Goal: Task Accomplishment & Management: Use online tool/utility

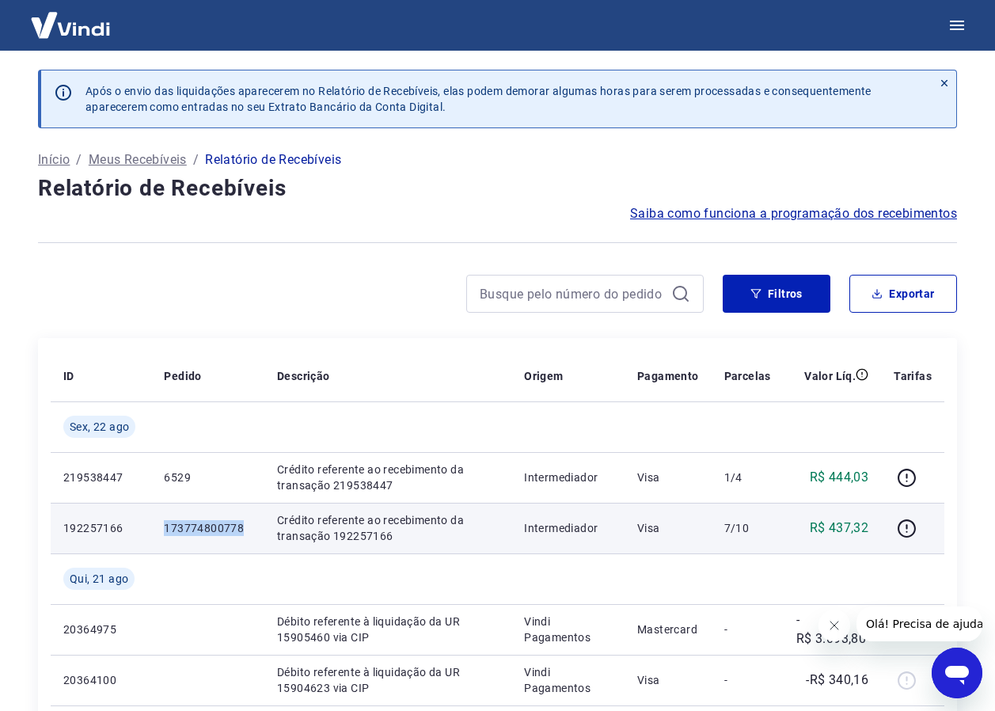
drag, startPoint x: 159, startPoint y: 526, endPoint x: 245, endPoint y: 535, distance: 86.0
click at [245, 535] on td "173774800778" at bounding box center [207, 528] width 113 height 51
drag, startPoint x: 244, startPoint y: 534, endPoint x: 222, endPoint y: 528, distance: 22.1
copy p "173774800778"
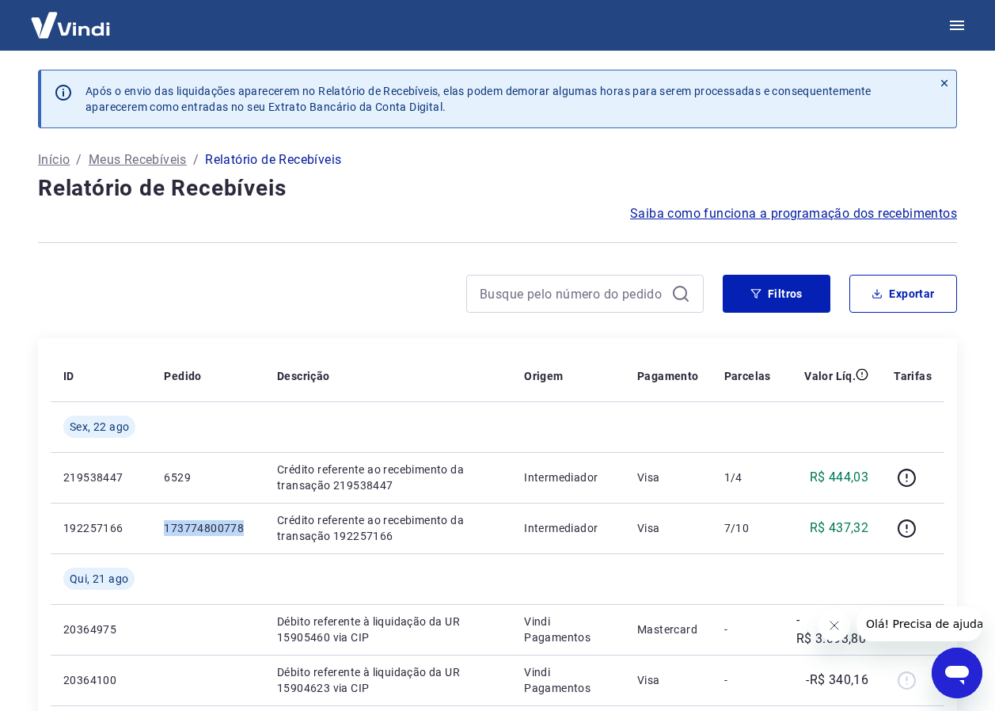
click at [274, 298] on div at bounding box center [371, 294] width 666 height 38
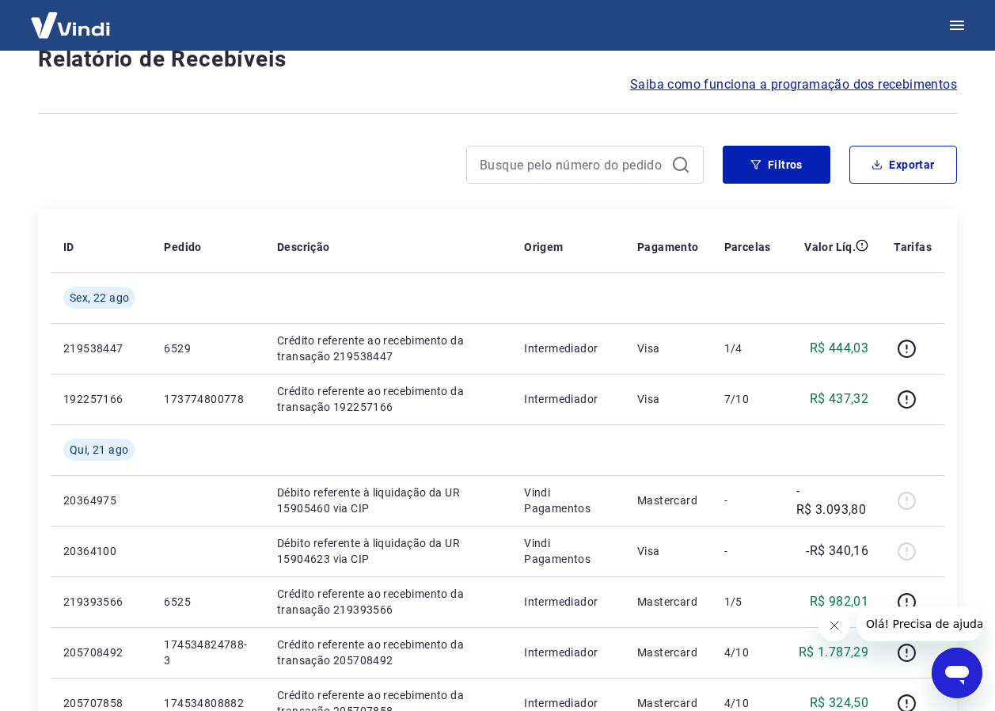
scroll to position [317, 0]
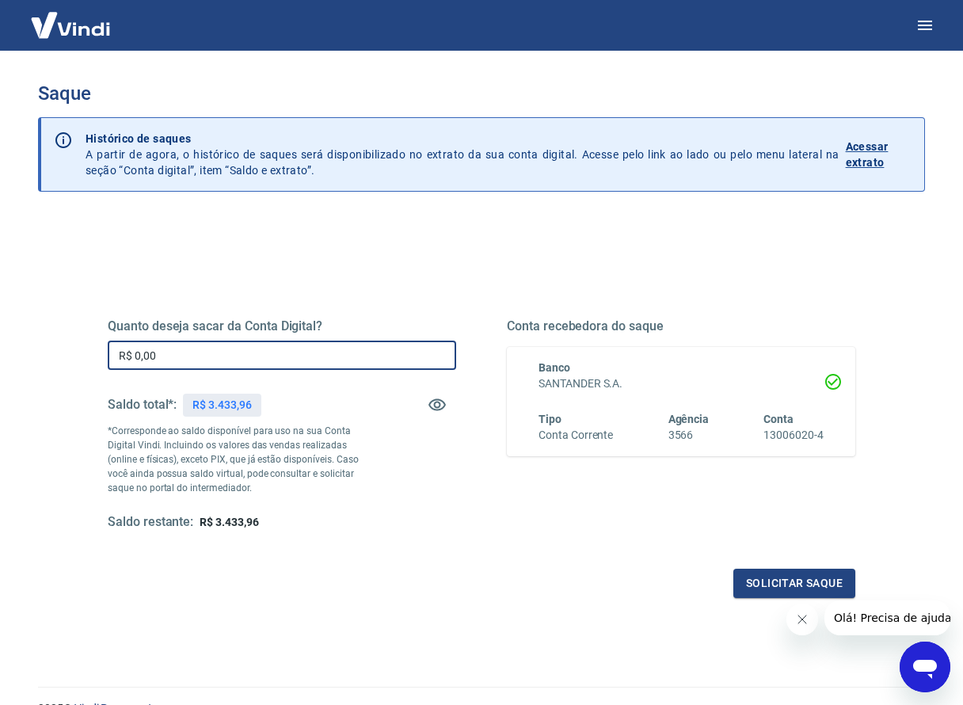
click at [152, 355] on input "R$ 0,00" at bounding box center [282, 354] width 348 height 29
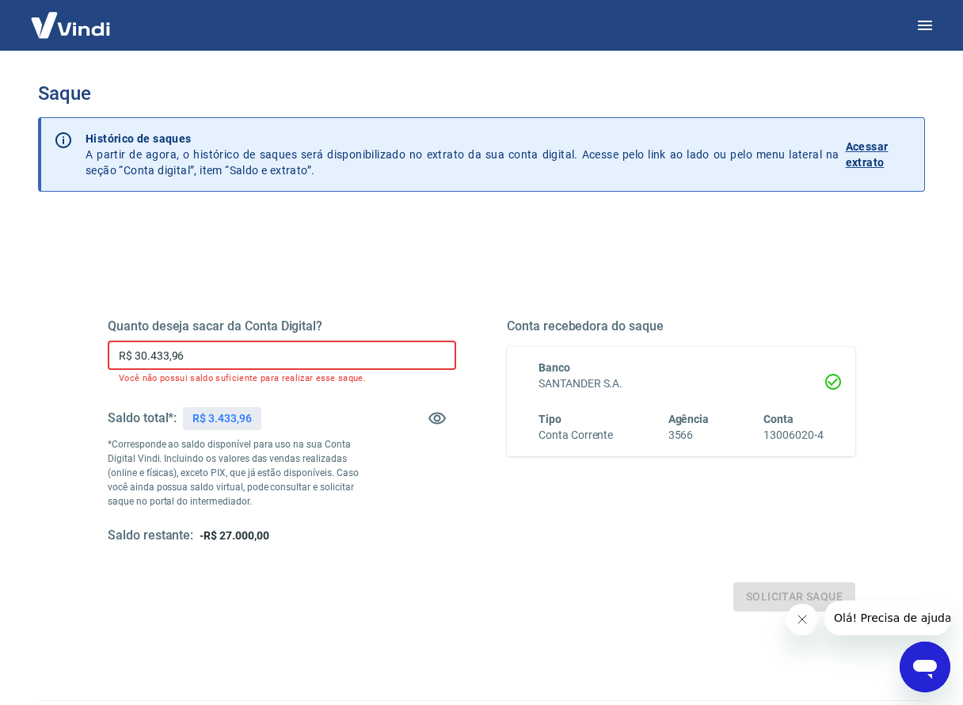
drag, startPoint x: 203, startPoint y: 363, endPoint x: -29, endPoint y: 378, distance: 233.3
click at [0, 378] on html "Saque Histórico de saques A partir de agora, o histórico de saques será disponi…" at bounding box center [481, 352] width 963 height 705
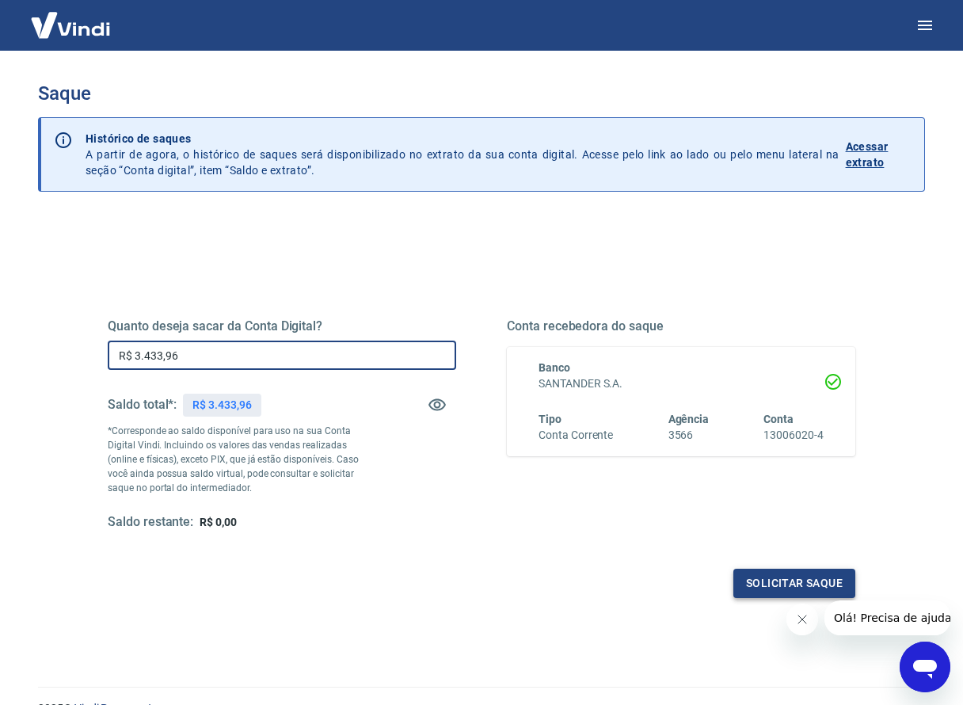
type input "R$ 3.433,96"
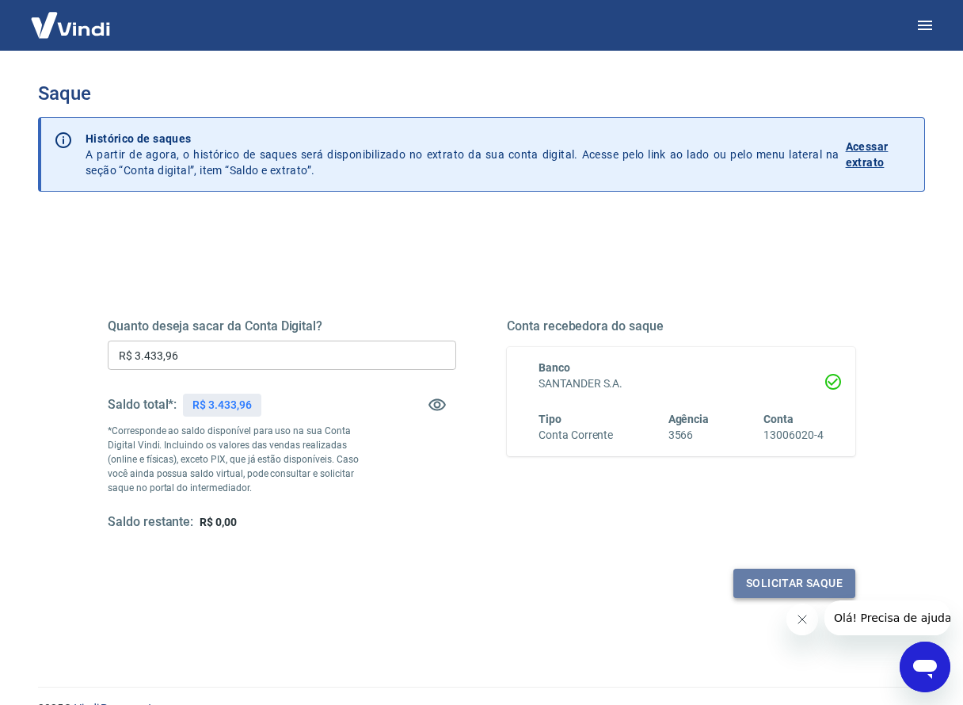
click at [781, 577] on button "Solicitar saque" at bounding box center [794, 582] width 122 height 29
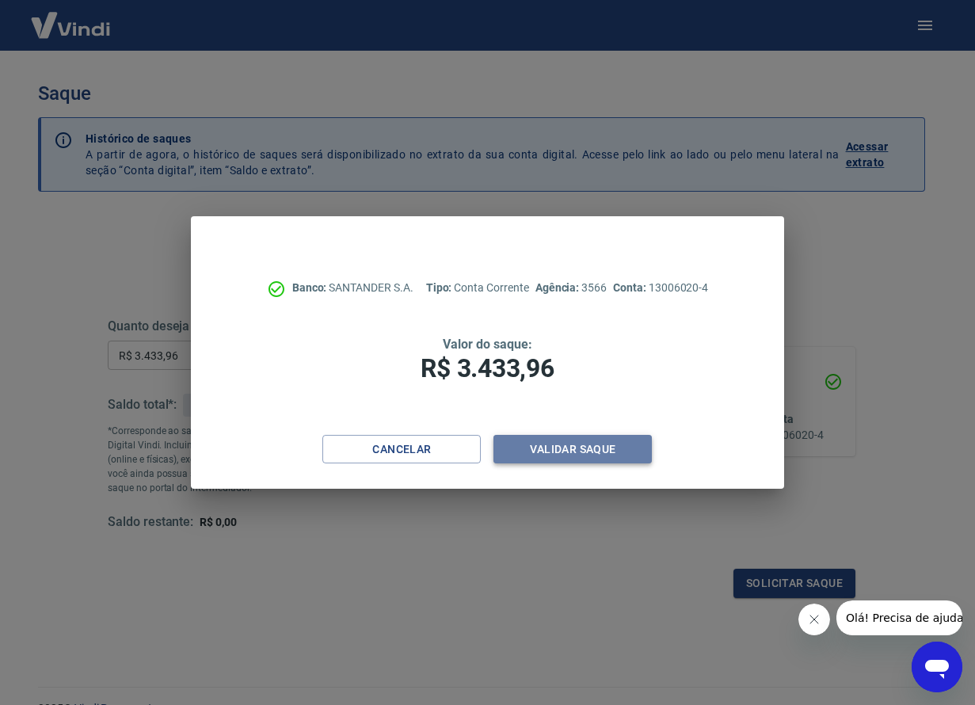
click at [540, 443] on button "Validar saque" at bounding box center [572, 449] width 158 height 29
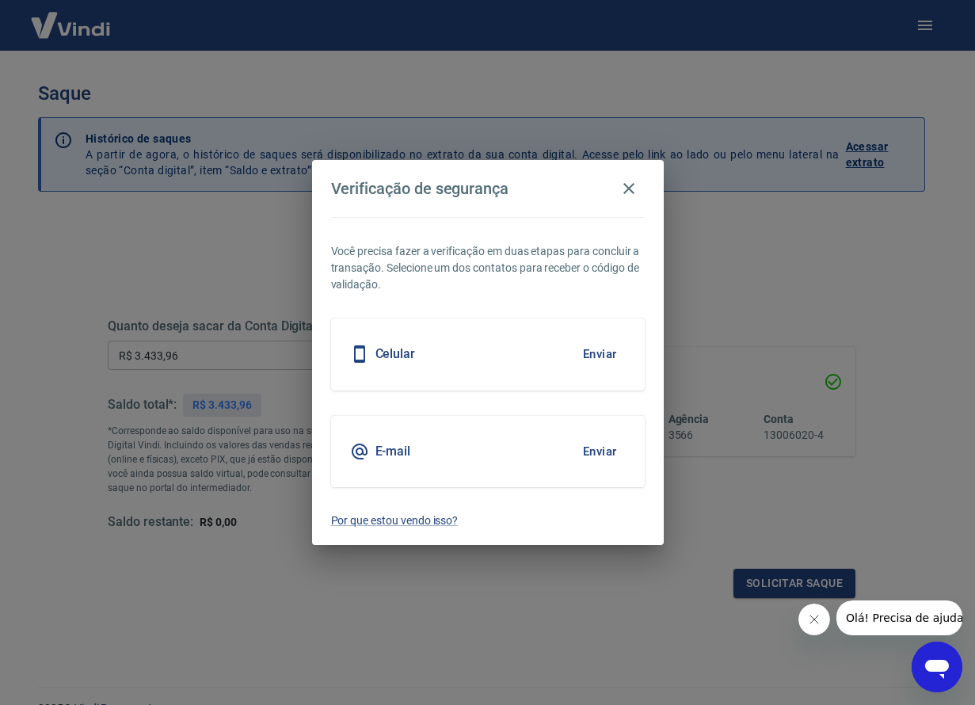
click at [596, 356] on button "Enviar" at bounding box center [599, 353] width 51 height 33
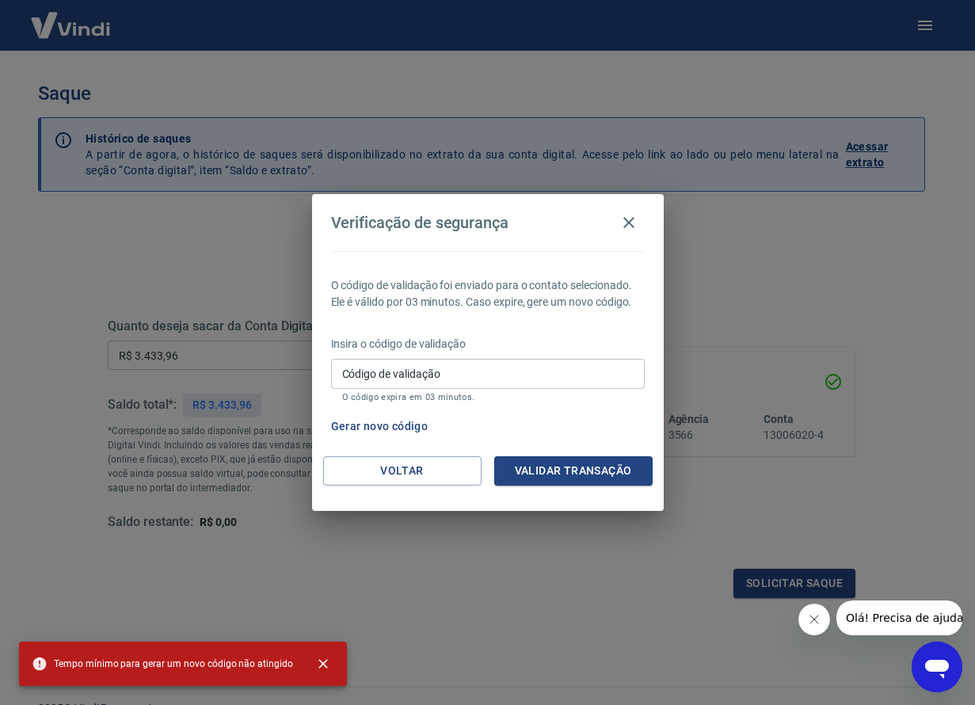
click at [433, 382] on input "Código de validação" at bounding box center [488, 373] width 314 height 29
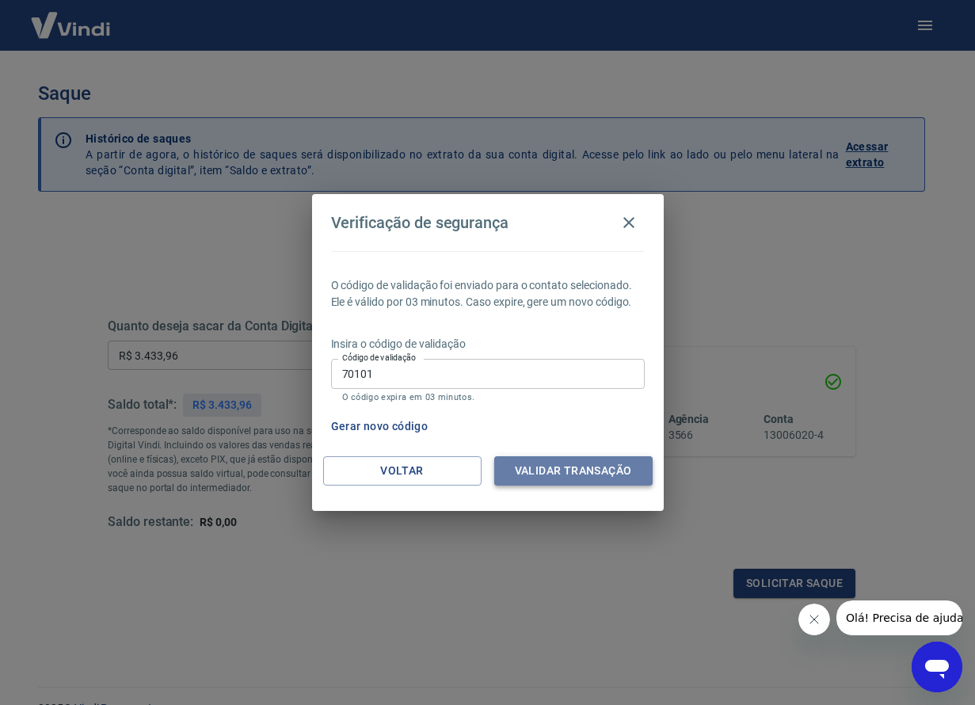
click at [561, 460] on button "Validar transação" at bounding box center [573, 470] width 158 height 29
click at [561, 460] on div "Validar transação" at bounding box center [573, 470] width 158 height 29
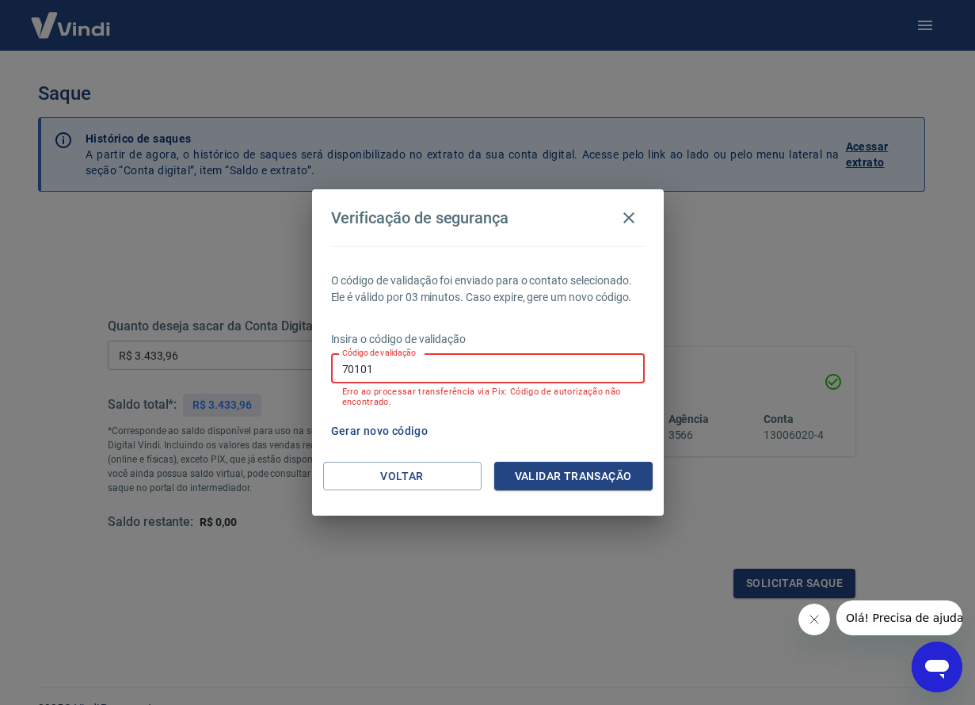
drag, startPoint x: 391, startPoint y: 374, endPoint x: 185, endPoint y: 367, distance: 206.0
click at [185, 367] on div "Verificação de segurança O código de validação foi enviado para o contato selec…" at bounding box center [487, 352] width 975 height 705
click at [620, 483] on button "Validar transação" at bounding box center [573, 476] width 158 height 29
drag, startPoint x: 409, startPoint y: 368, endPoint x: -17, endPoint y: 325, distance: 427.3
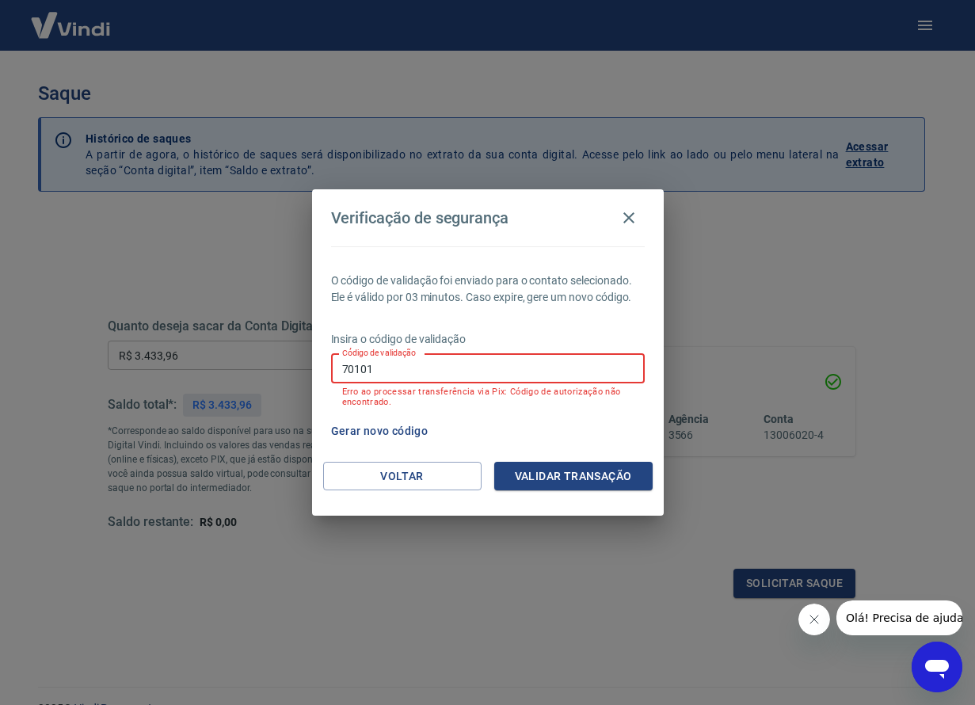
click at [0, 325] on html "Saque Histórico de saques A partir de agora, o histórico de saques será disponi…" at bounding box center [487, 352] width 975 height 705
type input "351740"
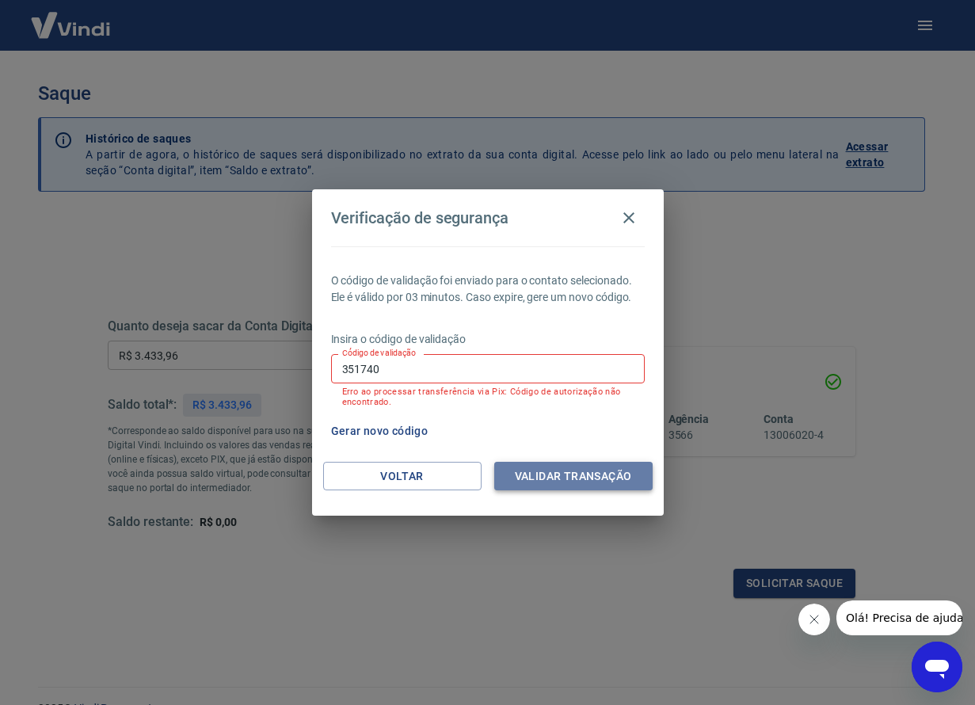
click at [540, 477] on button "Validar transação" at bounding box center [573, 476] width 158 height 29
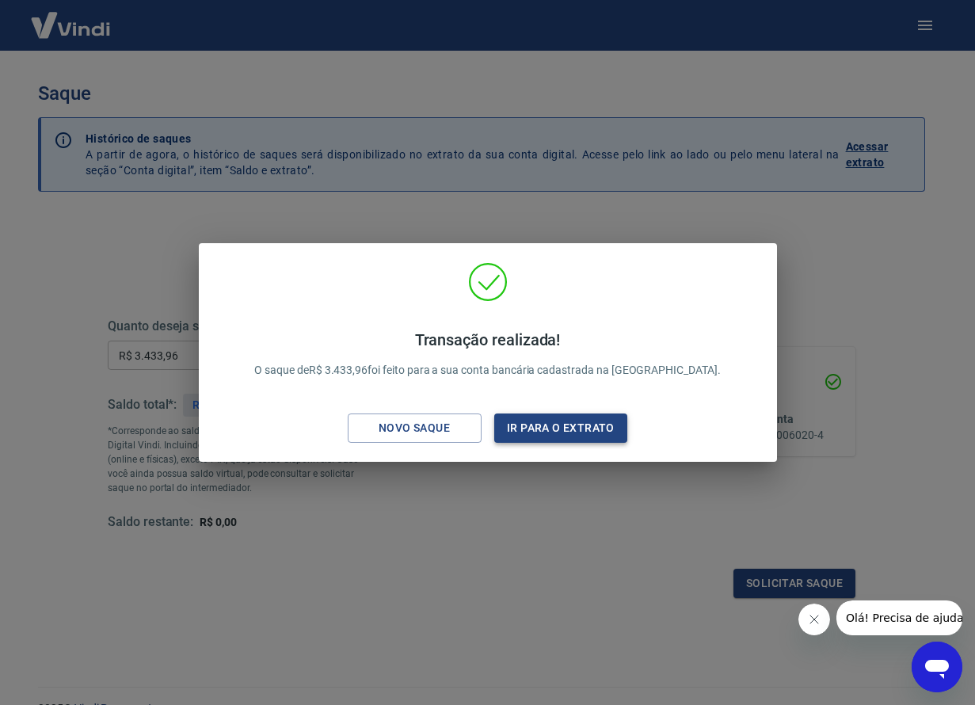
click at [546, 420] on button "Ir para o extrato" at bounding box center [561, 427] width 134 height 29
